Goal: Task Accomplishment & Management: Use online tool/utility

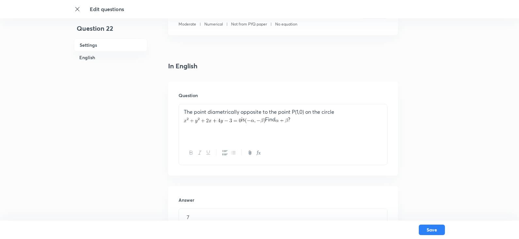
scroll to position [131, 0]
drag, startPoint x: 283, startPoint y: 116, endPoint x: 131, endPoint y: 83, distance: 155.4
click at [131, 83] on div "Question 22 Settings English Settings Type Integer + 4 marks - 0 marks Edit Con…" at bounding box center [259, 188] width 371 height 575
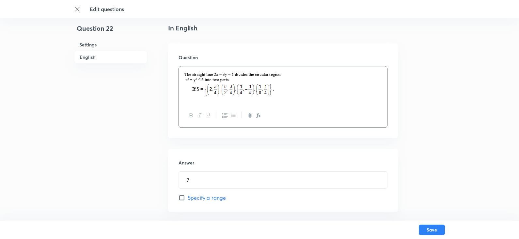
scroll to position [261, 0]
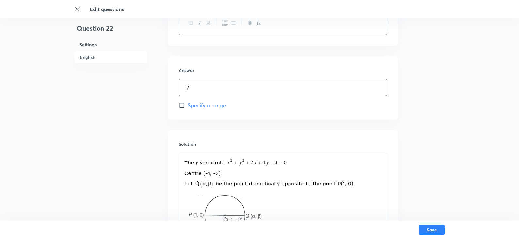
drag, startPoint x: 184, startPoint y: 86, endPoint x: 146, endPoint y: 86, distance: 38.2
click at [146, 86] on div "Question 22 Settings English Settings Type Integer + 4 marks - 0 marks Edit Con…" at bounding box center [259, 57] width 371 height 575
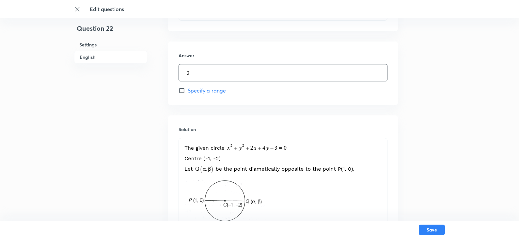
scroll to position [359, 0]
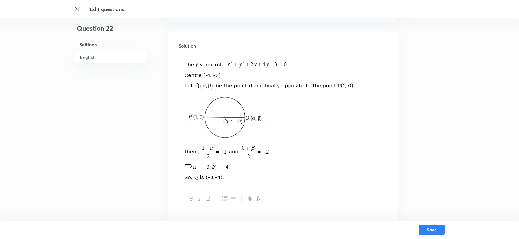
type input "2"
drag, startPoint x: 198, startPoint y: 113, endPoint x: 327, endPoint y: 174, distance: 142.9
click at [327, 174] on div at bounding box center [283, 121] width 208 height 132
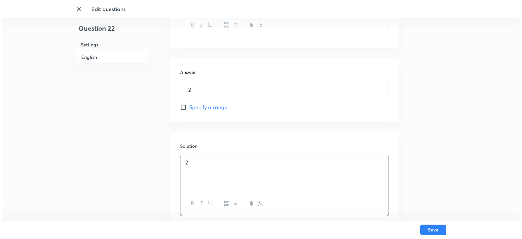
scroll to position [272, 0]
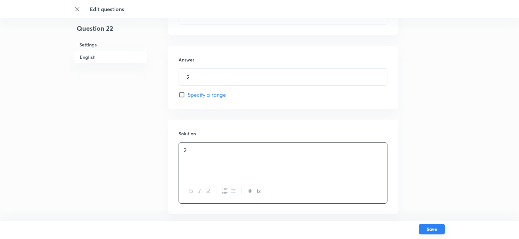
click at [429, 228] on button "Save" at bounding box center [432, 229] width 26 height 10
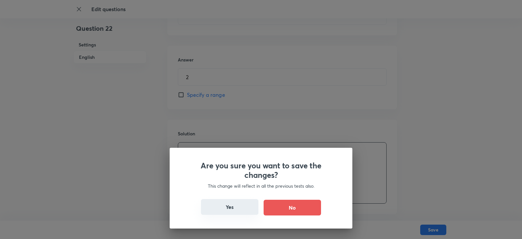
click at [227, 205] on button "Yes" at bounding box center [229, 207] width 57 height 16
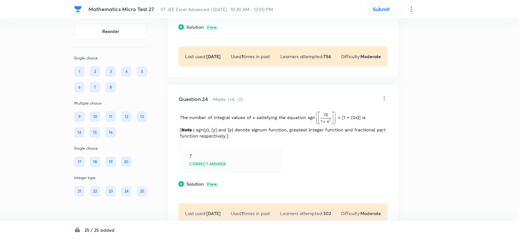
scroll to position [4253, 0]
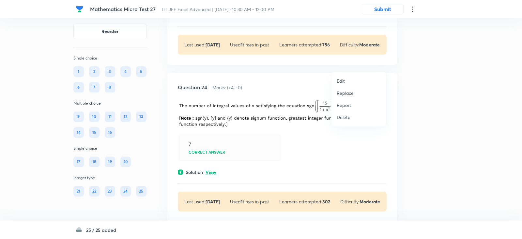
click at [339, 79] on p "Edit" at bounding box center [341, 80] width 8 height 7
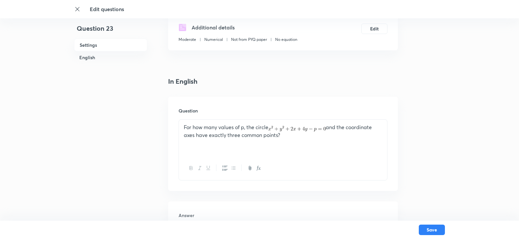
scroll to position [163, 0]
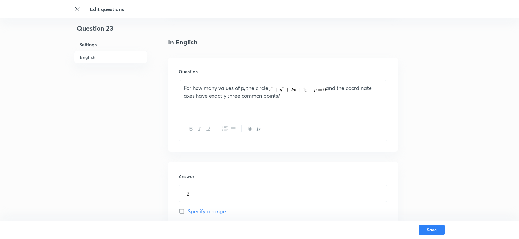
drag, startPoint x: 184, startPoint y: 85, endPoint x: 297, endPoint y: 98, distance: 113.6
click at [292, 96] on div "Question For how many values of p, the circle and the coordinate axes have exac…" at bounding box center [283, 104] width 230 height 94
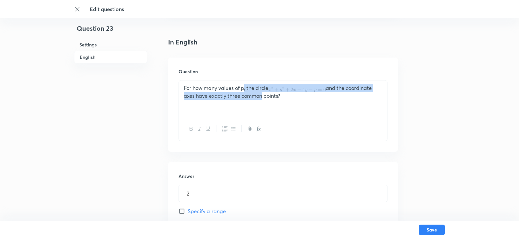
drag, startPoint x: 256, startPoint y: 92, endPoint x: 240, endPoint y: 88, distance: 16.4
click at [240, 88] on p "For how many values of p, the circle and the coordinate axes have exactly three…" at bounding box center [283, 91] width 198 height 15
drag, startPoint x: 309, startPoint y: 92, endPoint x: 161, endPoint y: 79, distance: 148.1
click at [169, 79] on div "Question For how many values of p, the circle and the coordinate axes have exac…" at bounding box center [283, 104] width 230 height 94
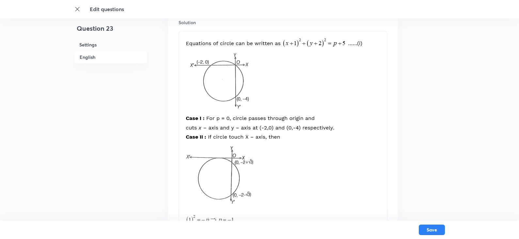
scroll to position [392, 0]
drag, startPoint x: 186, startPoint y: 37, endPoint x: 279, endPoint y: 181, distance: 171.8
click at [270, 182] on img at bounding box center [275, 146] width 182 height 224
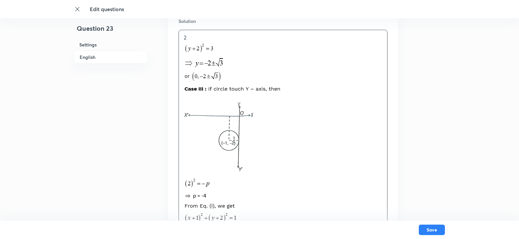
drag, startPoint x: 185, startPoint y: 60, endPoint x: 381, endPoint y: 226, distance: 256.3
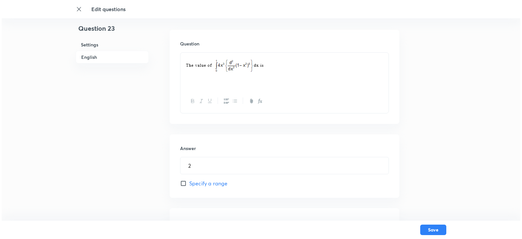
scroll to position [181, 0]
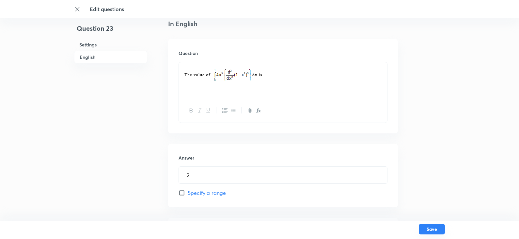
click at [433, 229] on button "Save" at bounding box center [432, 229] width 26 height 10
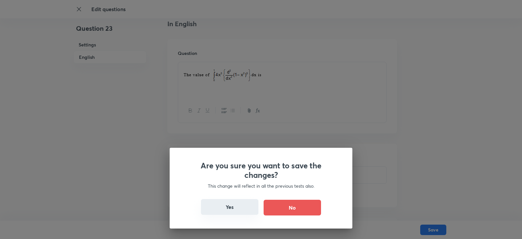
click at [240, 206] on button "Yes" at bounding box center [229, 207] width 57 height 16
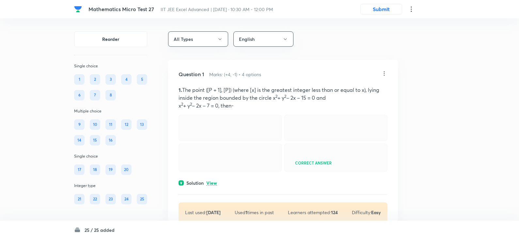
click at [221, 211] on strong "[DATE]" at bounding box center [213, 212] width 14 height 6
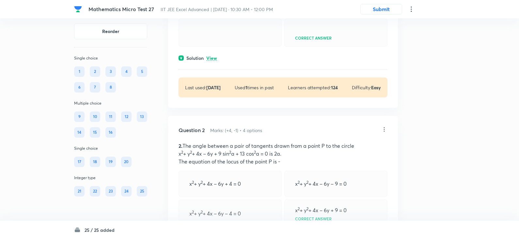
scroll to position [196, 0]
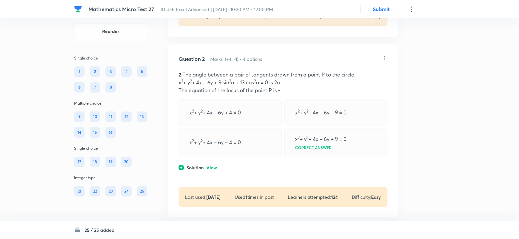
drag, startPoint x: 519, startPoint y: 17, endPoint x: 521, endPoint y: 27, distance: 10.2
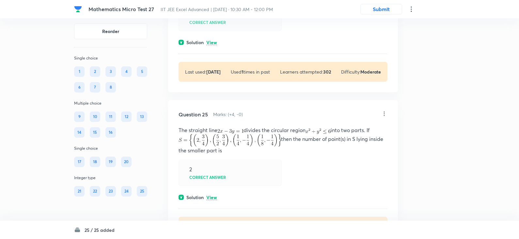
scroll to position [4416, 0]
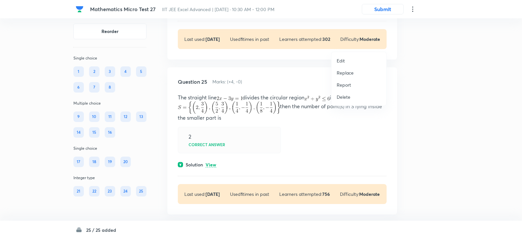
click at [350, 62] on li "Edit" at bounding box center [359, 60] width 55 height 12
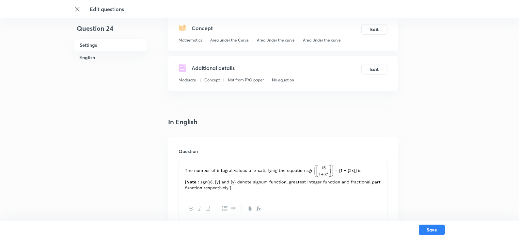
scroll to position [131, 0]
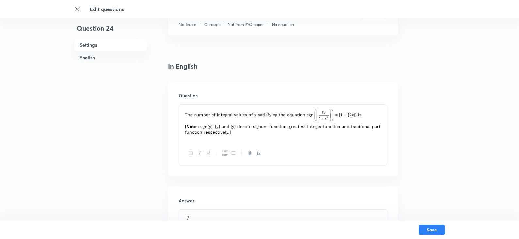
drag, startPoint x: 179, startPoint y: 107, endPoint x: 393, endPoint y: 129, distance: 214.5
click at [393, 129] on div "Question" at bounding box center [283, 129] width 230 height 94
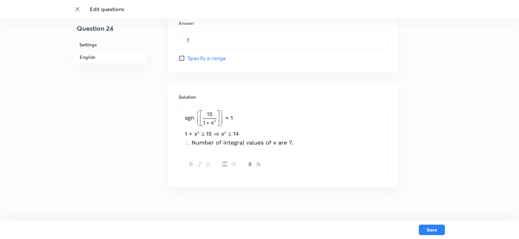
scroll to position [346, 0]
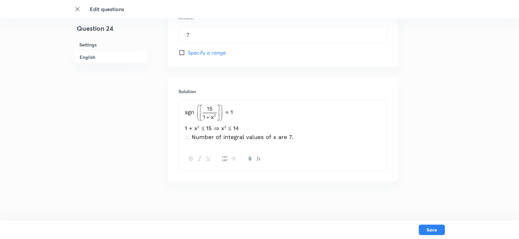
drag, startPoint x: 229, startPoint y: 123, endPoint x: 344, endPoint y: 131, distance: 115.5
click at [344, 131] on p at bounding box center [283, 123] width 198 height 39
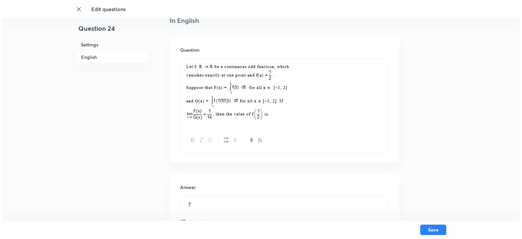
scroll to position [173, 0]
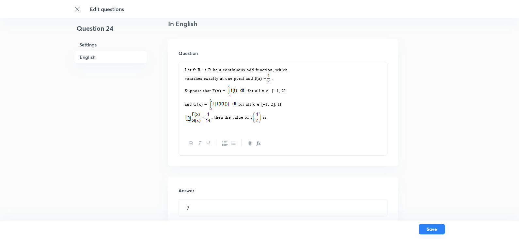
click at [424, 225] on button "Save" at bounding box center [432, 229] width 26 height 10
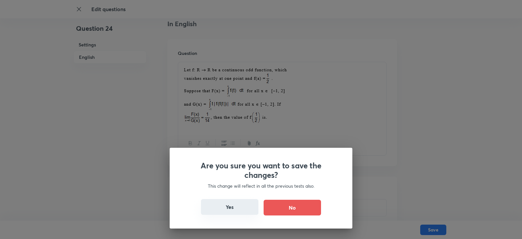
click at [212, 211] on button "Yes" at bounding box center [229, 207] width 57 height 16
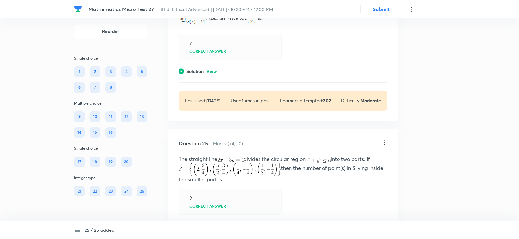
scroll to position [4582, 0]
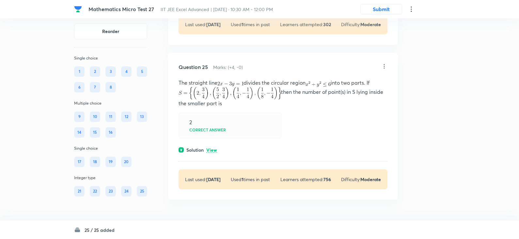
click at [384, 66] on icon at bounding box center [384, 66] width 1 height 4
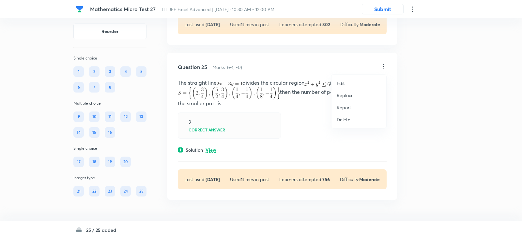
click at [342, 82] on p "Edit" at bounding box center [341, 83] width 8 height 7
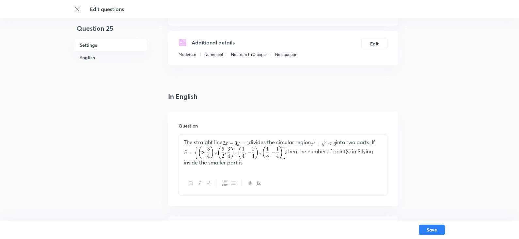
scroll to position [163, 0]
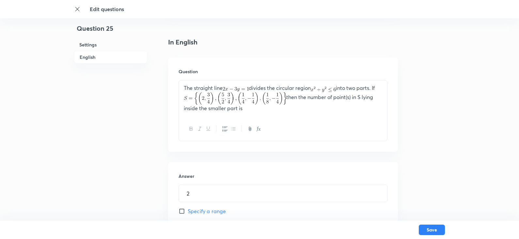
drag, startPoint x: 219, startPoint y: 97, endPoint x: 331, endPoint y: 115, distance: 113.4
click at [331, 115] on div "Question The straight line divides the circular region into two parts. If then …" at bounding box center [283, 104] width 230 height 94
drag, startPoint x: 292, startPoint y: 114, endPoint x: 167, endPoint y: 68, distance: 133.8
click at [167, 68] on div "Question 25 Settings English Settings Type Integer + 4 marks - 0 marks Edit Con…" at bounding box center [259, 184] width 371 height 632
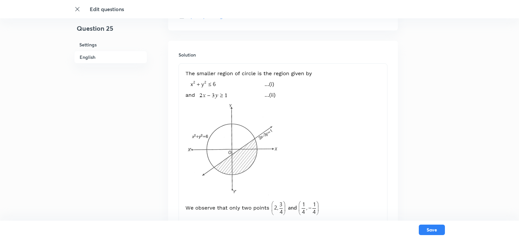
scroll to position [392, 0]
drag, startPoint x: 189, startPoint y: 75, endPoint x: 323, endPoint y: 209, distance: 189.9
click at [323, 209] on p at bounding box center [283, 153] width 198 height 173
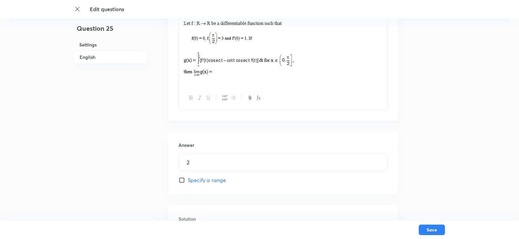
scroll to position [214, 0]
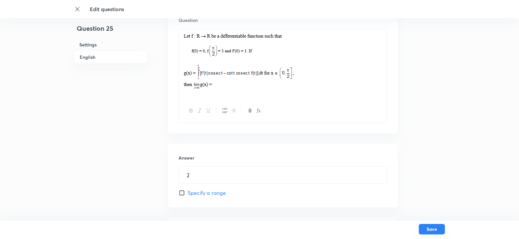
click at [425, 229] on button "Save" at bounding box center [432, 229] width 26 height 10
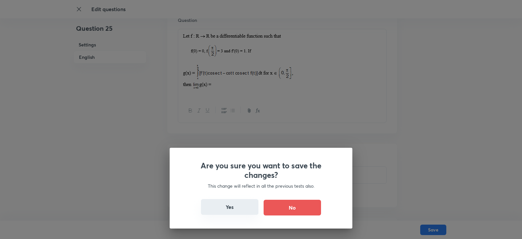
click at [246, 207] on button "Yes" at bounding box center [229, 207] width 57 height 16
click at [245, 207] on button "Yes" at bounding box center [229, 207] width 57 height 16
click at [231, 207] on button "Yes" at bounding box center [229, 207] width 57 height 16
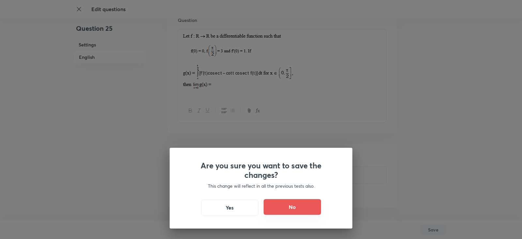
click at [292, 206] on button "No" at bounding box center [292, 207] width 57 height 16
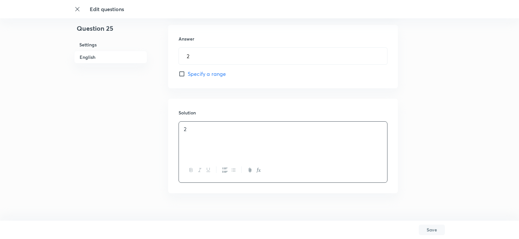
scroll to position [345, 0]
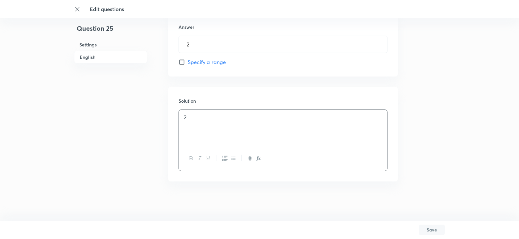
click at [314, 151] on div at bounding box center [283, 158] width 208 height 24
click at [438, 231] on button "Save" at bounding box center [432, 229] width 26 height 10
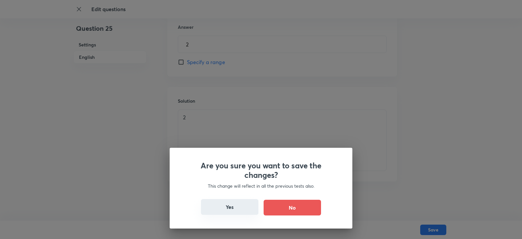
click at [246, 203] on button "Yes" at bounding box center [229, 207] width 57 height 16
click at [227, 211] on button "Yes" at bounding box center [229, 207] width 57 height 16
